Goal: Task Accomplishment & Management: Manage account settings

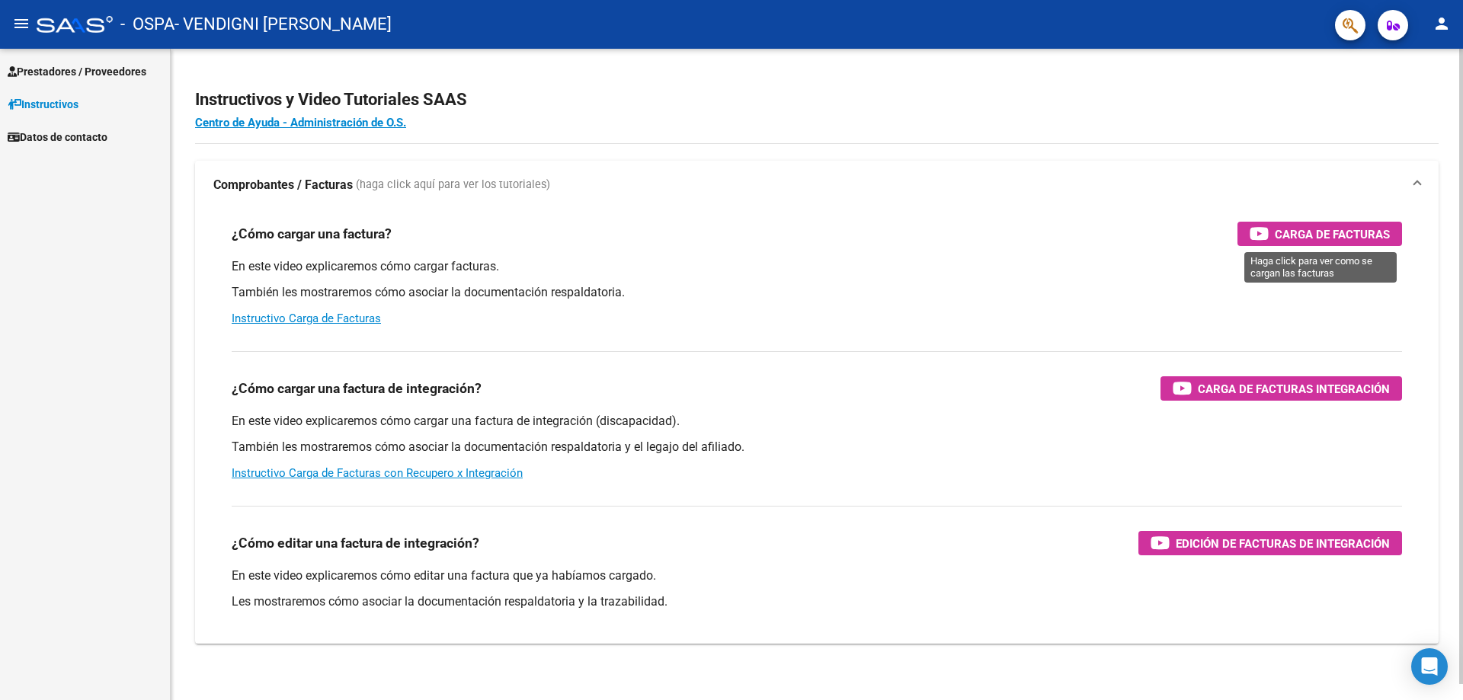
click at [1282, 236] on span "Carga de Facturas" at bounding box center [1332, 234] width 115 height 19
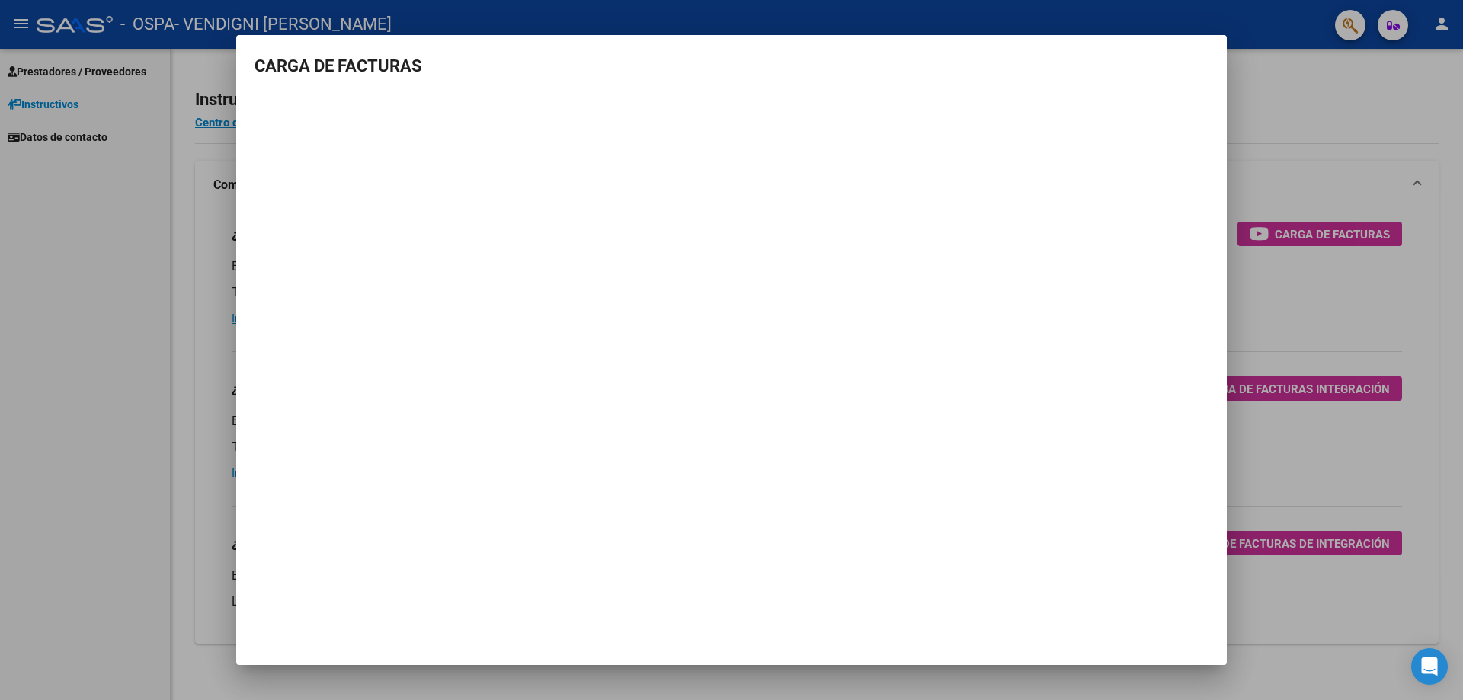
click at [1276, 104] on div at bounding box center [731, 350] width 1463 height 700
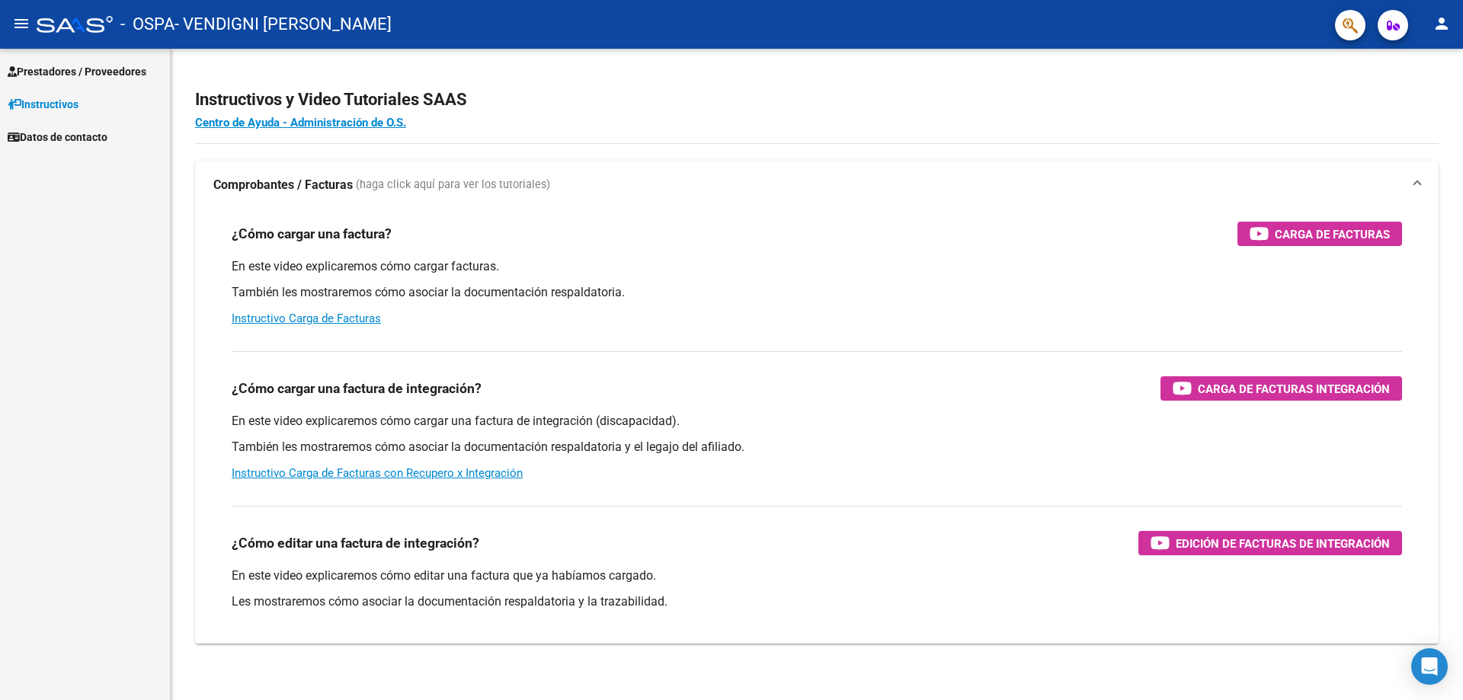
click at [72, 77] on span "Prestadores / Proveedores" at bounding box center [77, 71] width 139 height 17
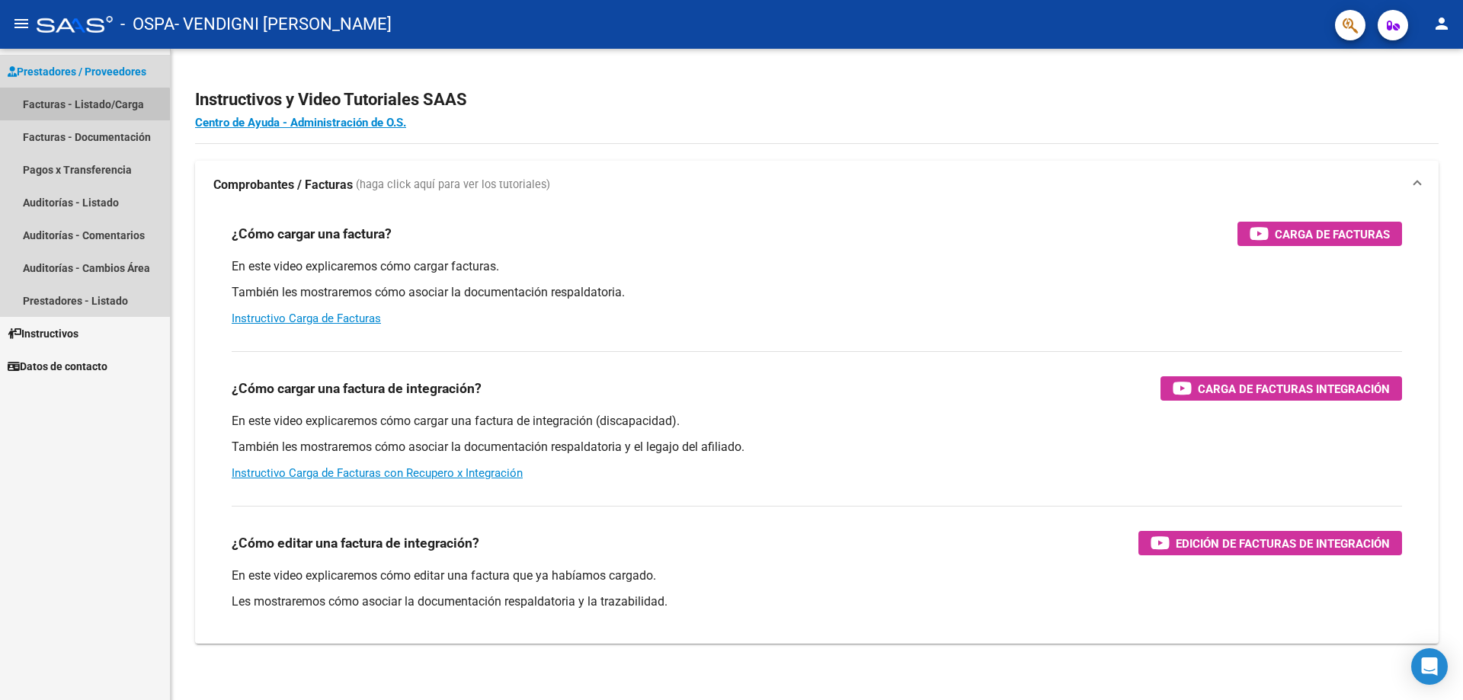
click at [74, 110] on link "Facturas - Listado/Carga" at bounding box center [85, 104] width 170 height 33
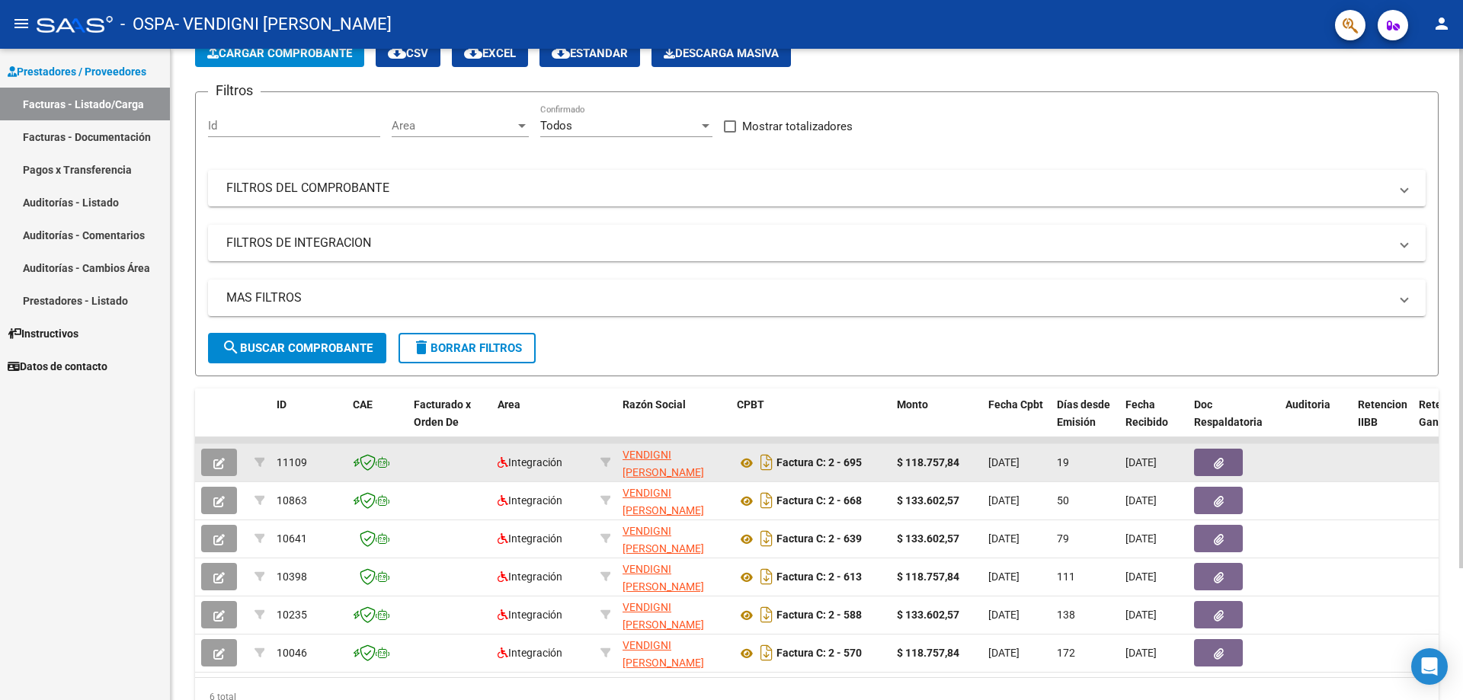
scroll to position [0, 1]
drag, startPoint x: 1131, startPoint y: 463, endPoint x: 1179, endPoint y: 458, distance: 48.3
click at [1157, 458] on span "[DATE]" at bounding box center [1140, 462] width 31 height 12
click at [1185, 458] on datatable-body-cell "[DATE]" at bounding box center [1153, 462] width 69 height 37
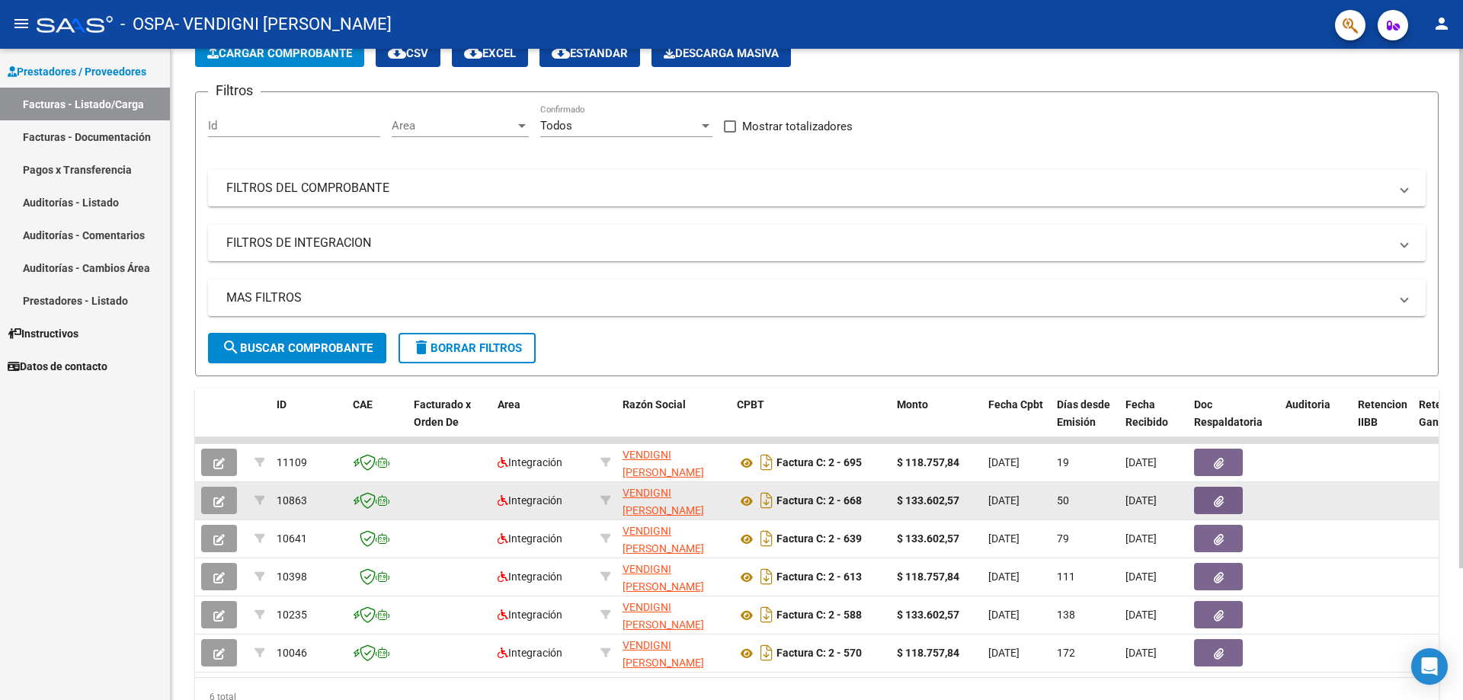
drag, startPoint x: 1116, startPoint y: 497, endPoint x: 1183, endPoint y: 498, distance: 67.1
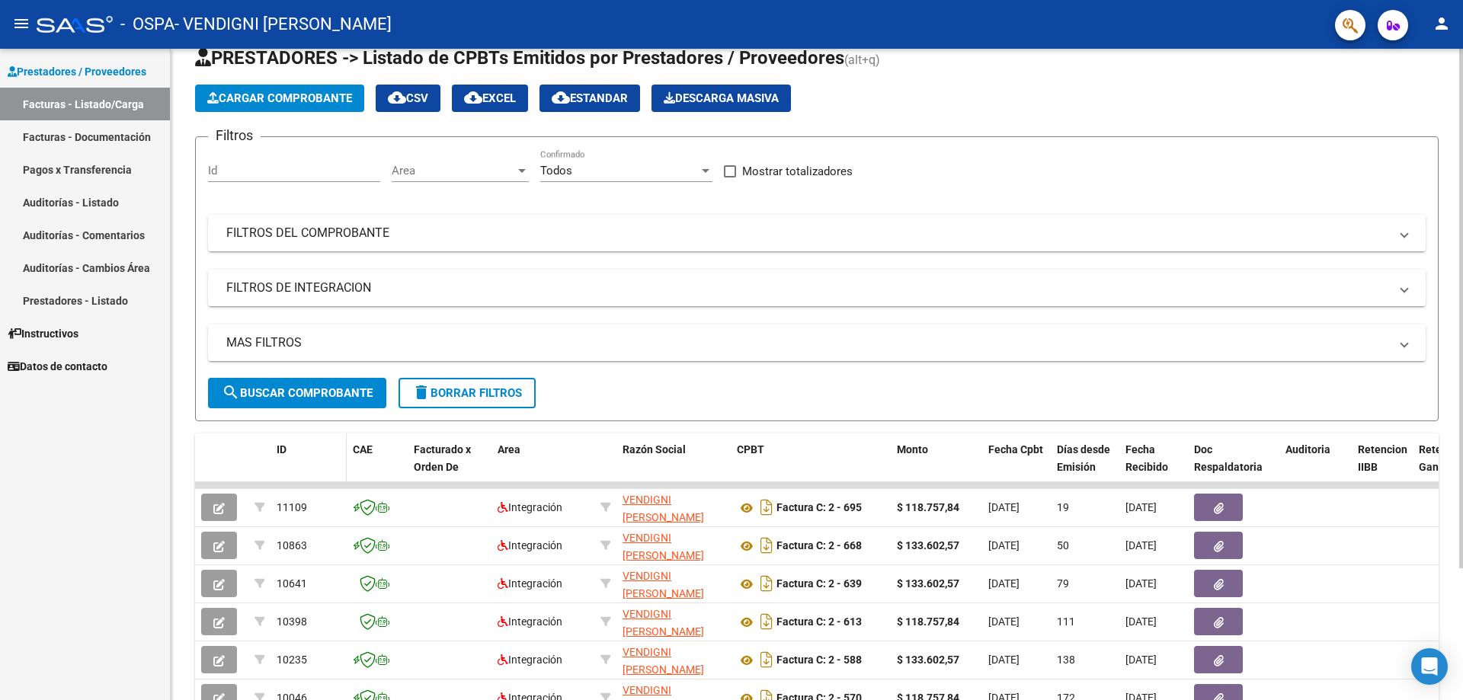
scroll to position [0, 0]
